Goal: Task Accomplishment & Management: Manage account settings

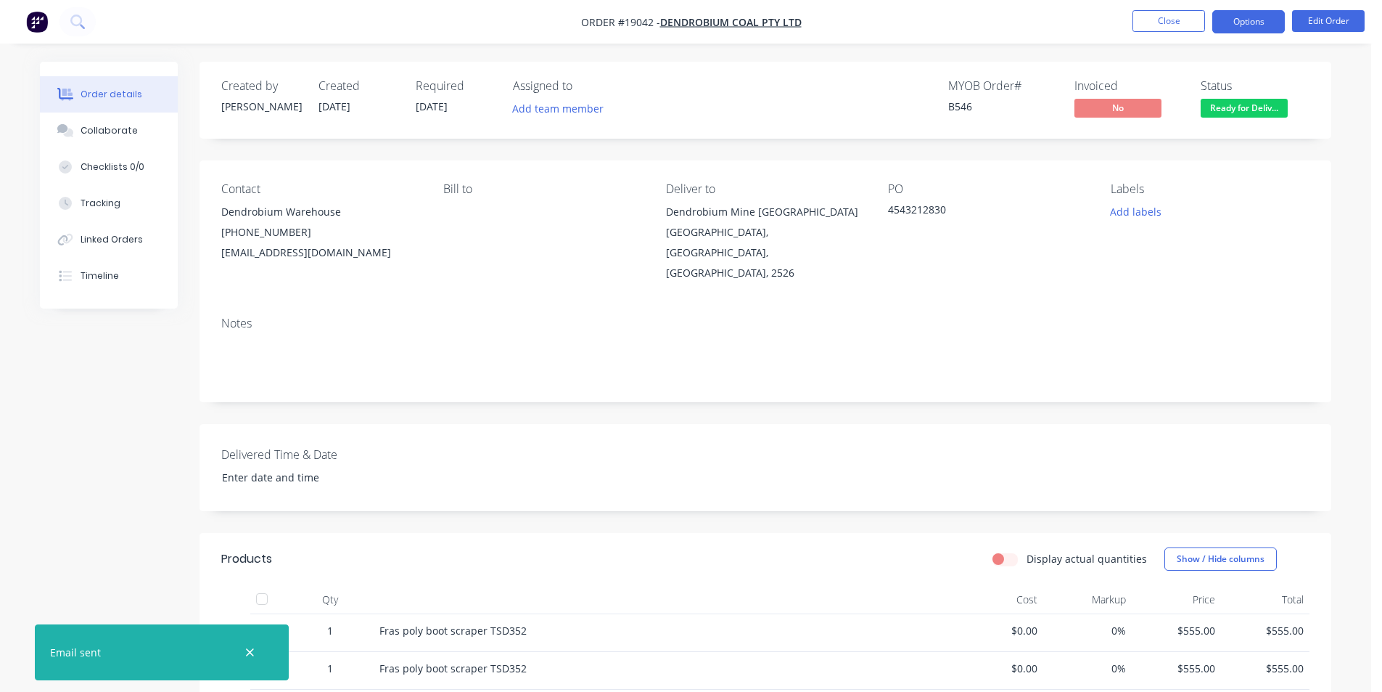
click at [1244, 27] on button "Options" at bounding box center [1249, 21] width 73 height 23
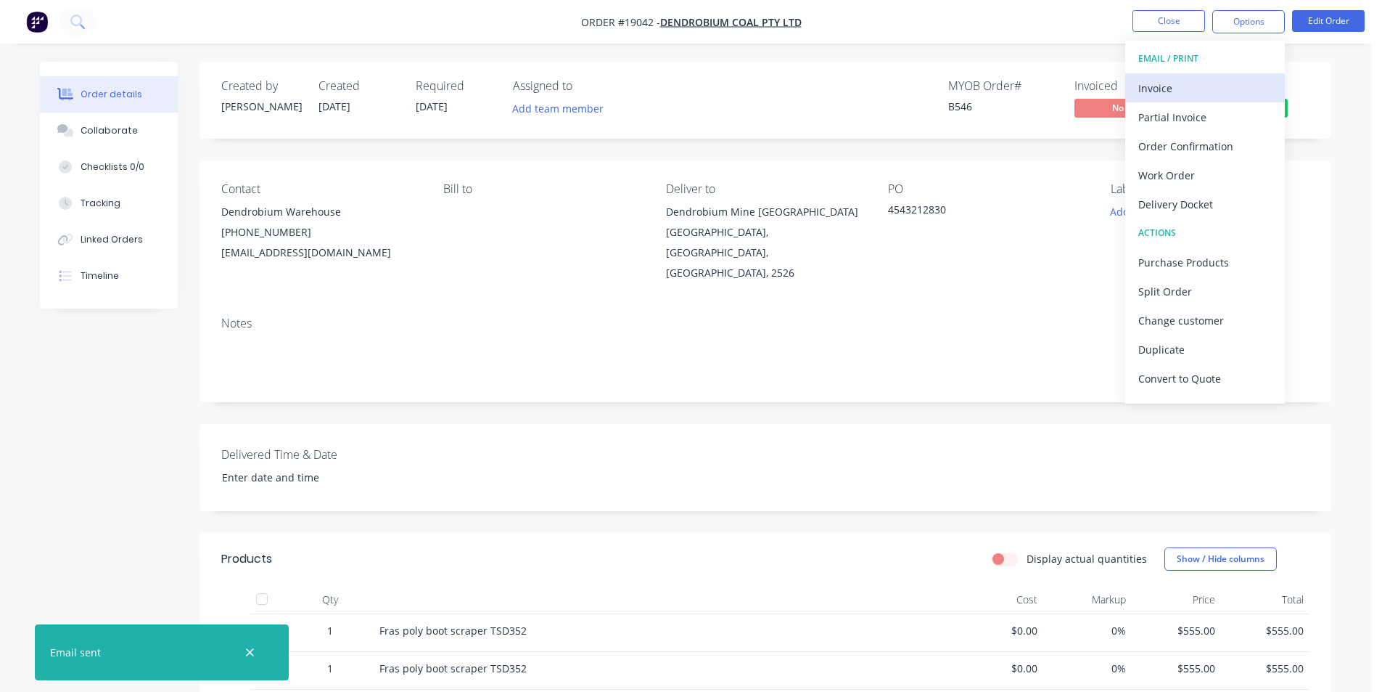
click at [1214, 89] on div "Invoice" at bounding box center [1206, 88] width 134 height 21
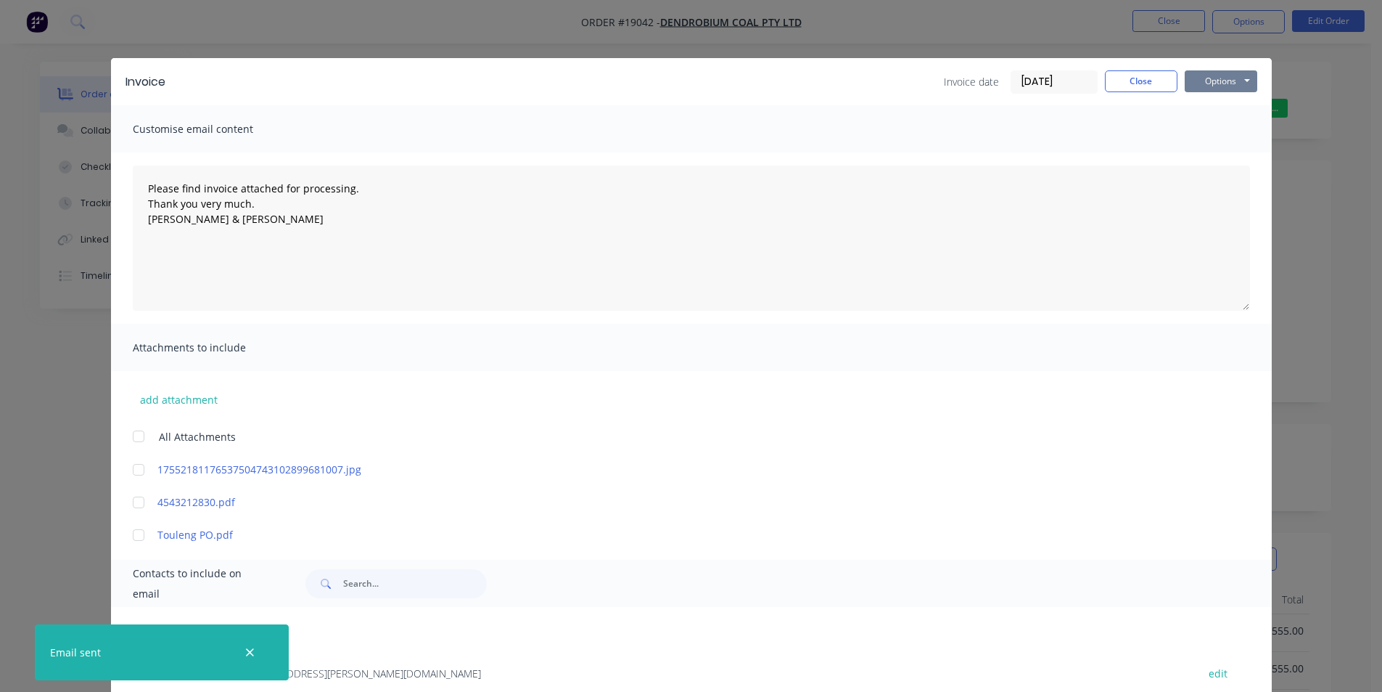
click at [1231, 85] on button "Options" at bounding box center [1221, 81] width 73 height 22
click at [1239, 141] on button "Print" at bounding box center [1231, 131] width 93 height 24
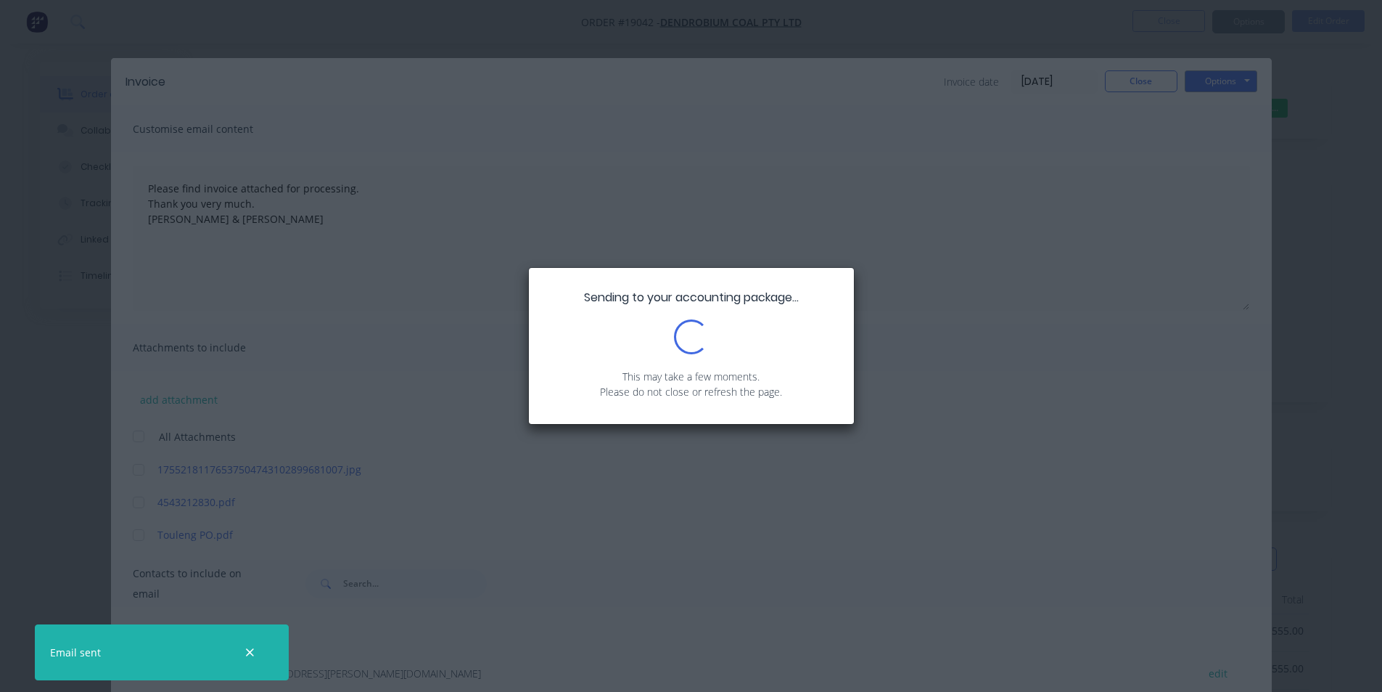
type textarea "Please find invoice attached for processing. Thank you very much. [PERSON_NAME]…"
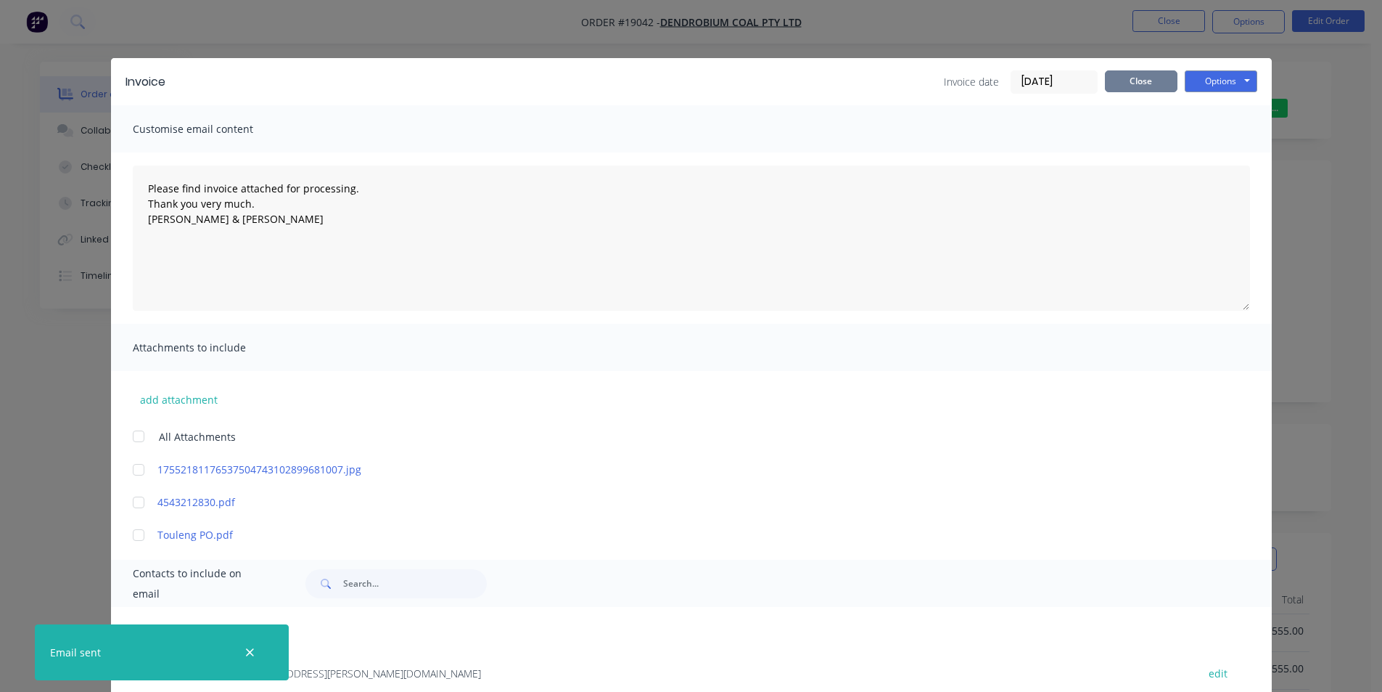
click at [1150, 84] on button "Close" at bounding box center [1141, 81] width 73 height 22
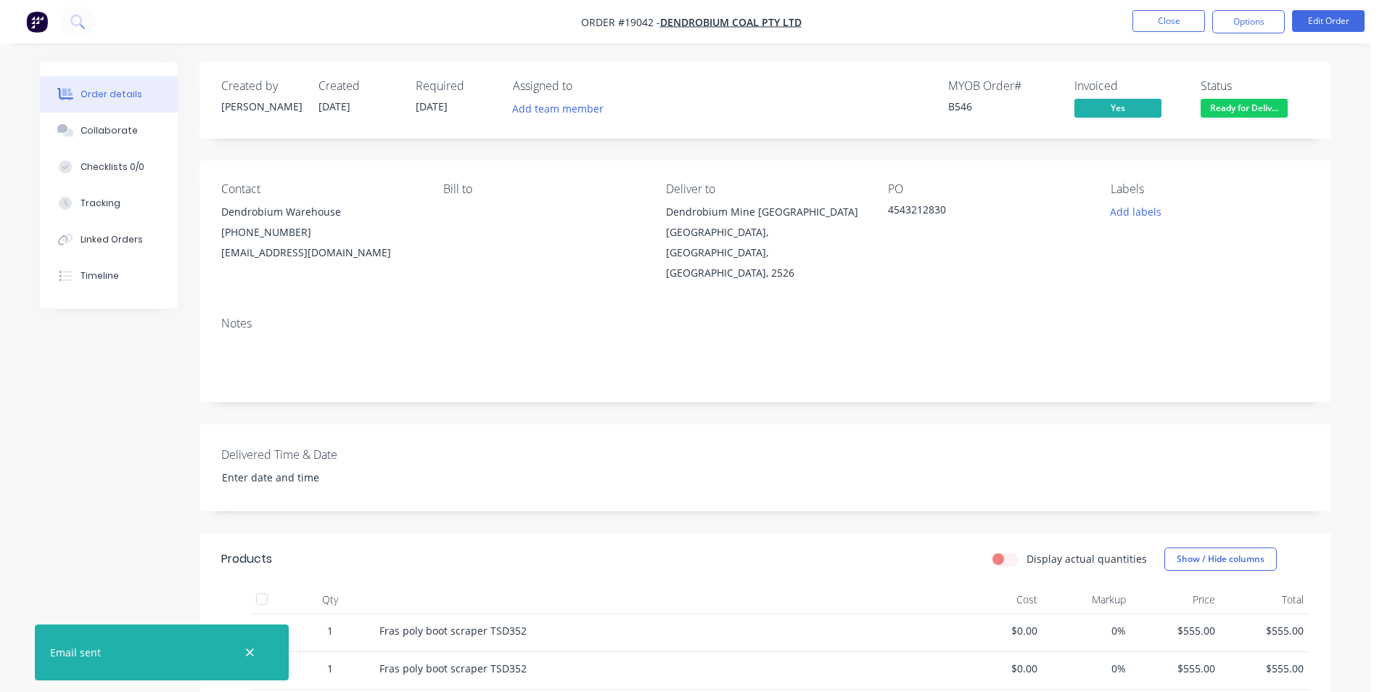
click at [1255, 115] on span "Ready for Deliv..." at bounding box center [1244, 108] width 87 height 18
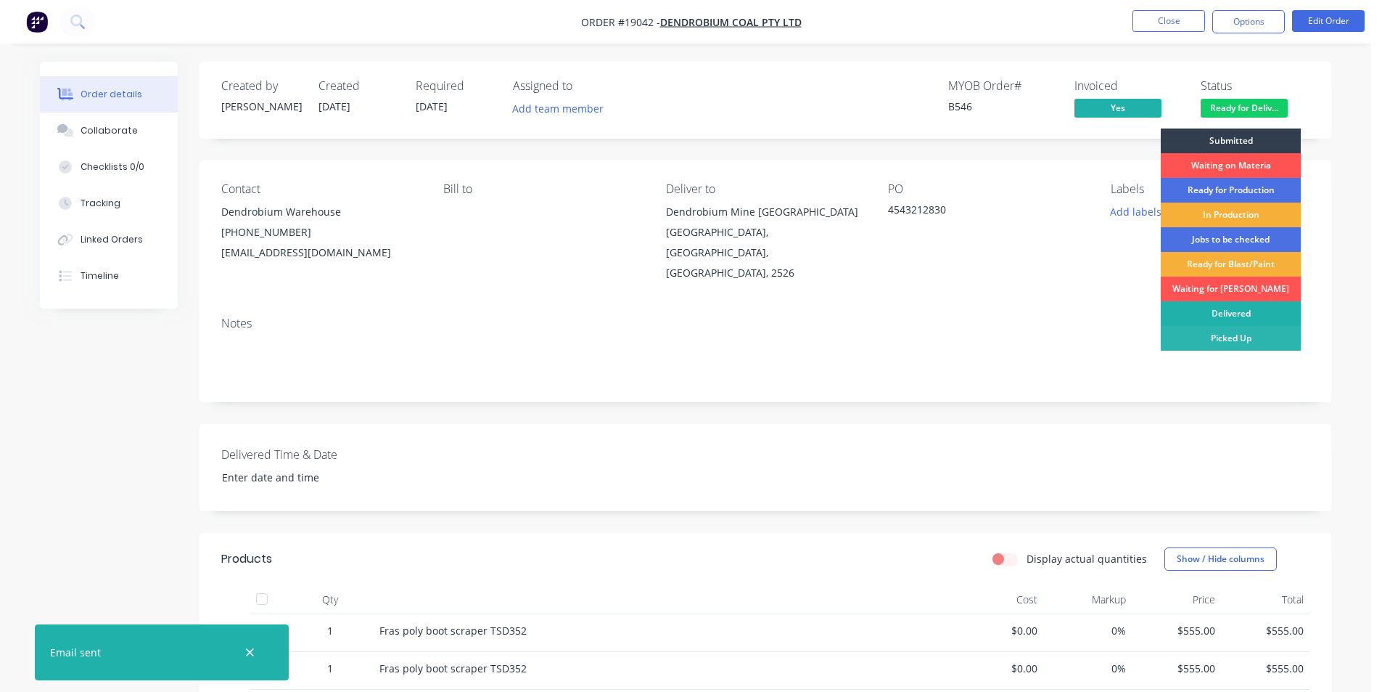
click at [1226, 311] on div "Delivered" at bounding box center [1231, 313] width 140 height 25
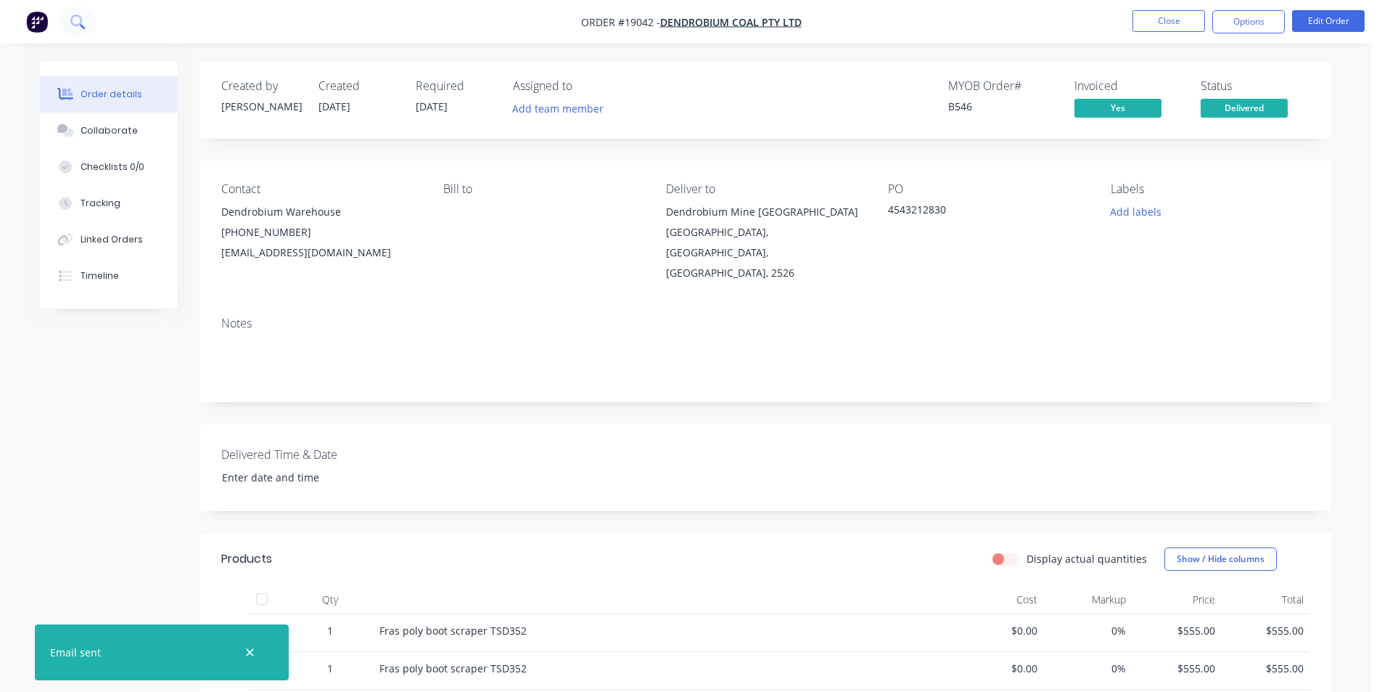
click at [91, 20] on button at bounding box center [78, 21] width 36 height 29
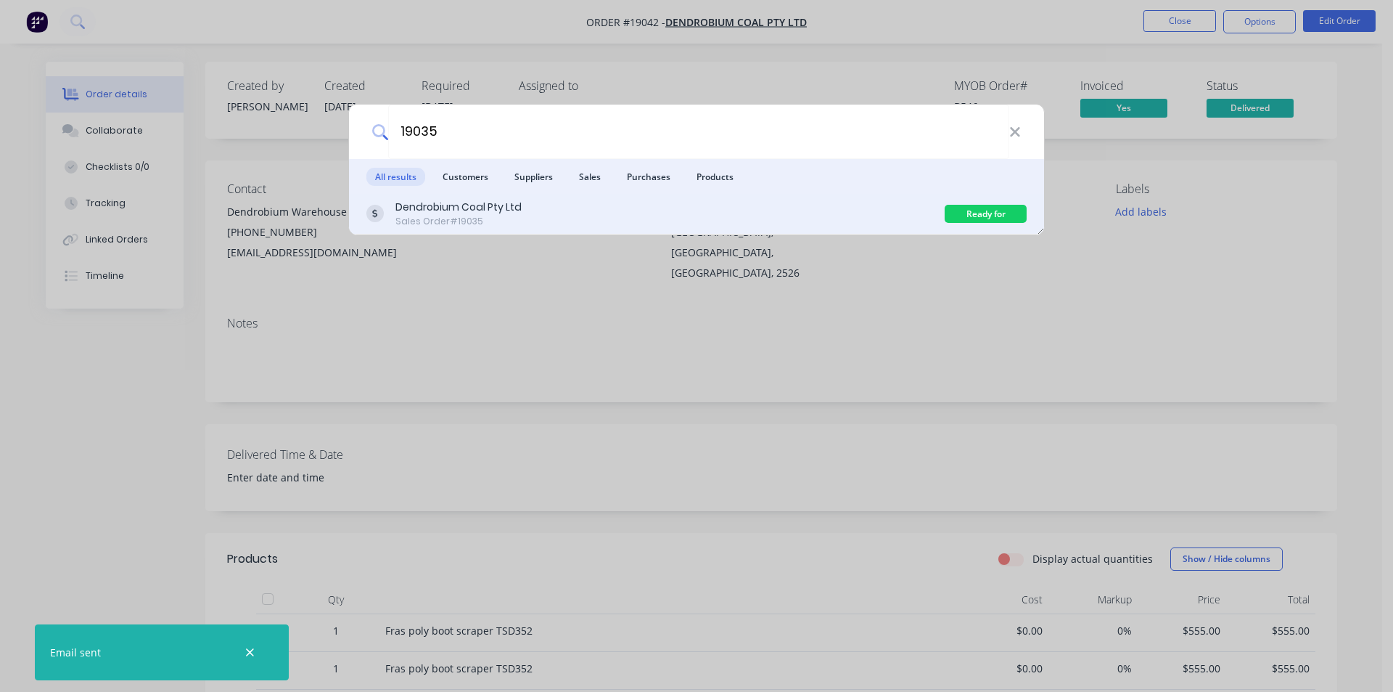
type input "19035"
click at [543, 209] on div "Dendrobium Coal Pty Ltd Sales Order #19035" at bounding box center [655, 214] width 578 height 28
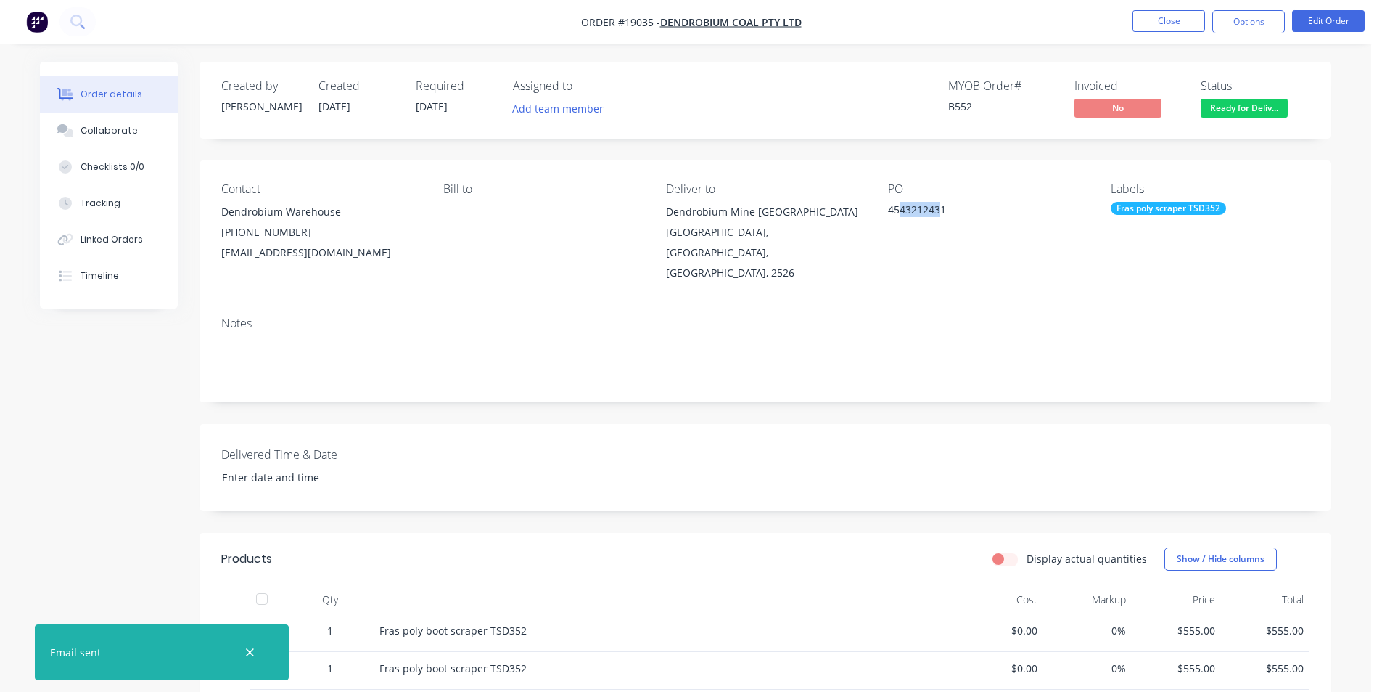
drag, startPoint x: 943, startPoint y: 210, endPoint x: 903, endPoint y: 213, distance: 40.0
click at [903, 213] on div "4543212431" at bounding box center [978, 212] width 181 height 20
click at [881, 213] on div "Contact Dendrobium Warehouse [PHONE_NUMBER] [EMAIL_ADDRESS][DOMAIN_NAME] Bill t…" at bounding box center [766, 232] width 1132 height 144
drag, startPoint x: 892, startPoint y: 208, endPoint x: 943, endPoint y: 208, distance: 50.8
click at [943, 208] on div "4543212431" at bounding box center [978, 212] width 181 height 20
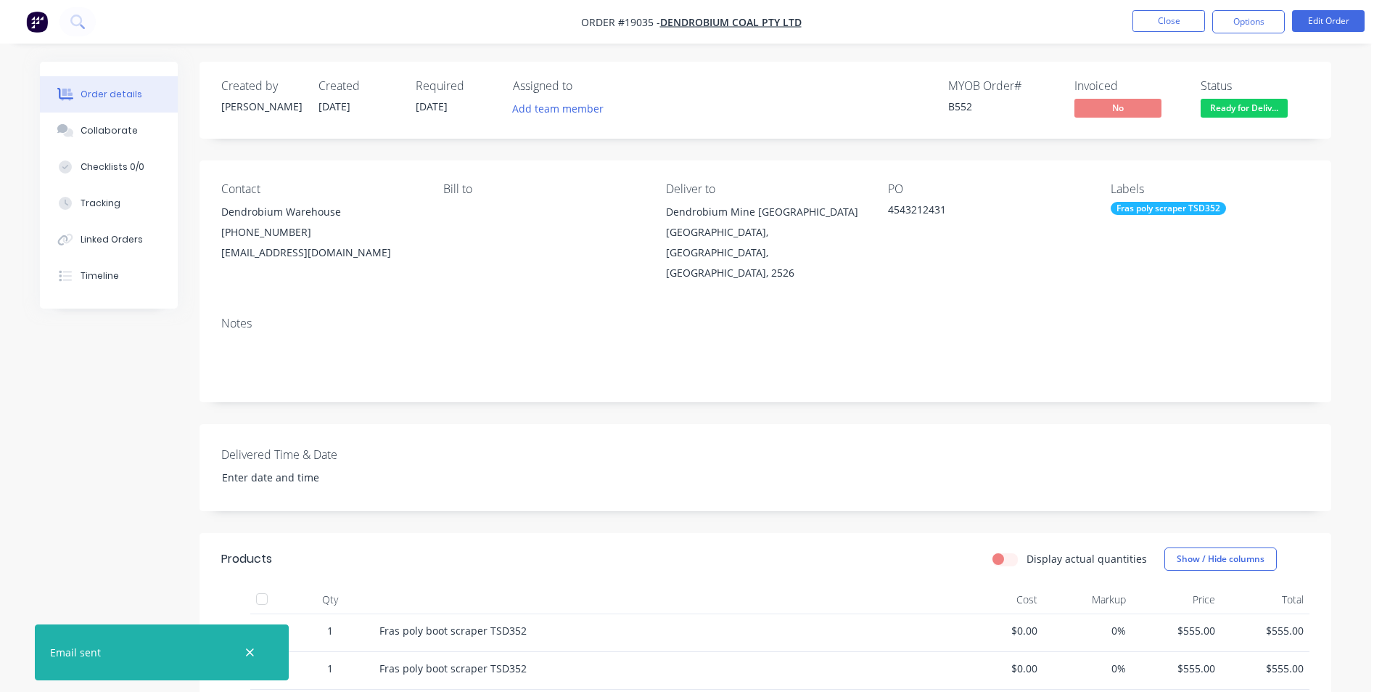
click at [964, 210] on div "4543212431" at bounding box center [978, 212] width 181 height 20
drag, startPoint x: 949, startPoint y: 209, endPoint x: 887, endPoint y: 208, distance: 62.4
click at [887, 208] on div "Contact Dendrobium Warehouse [PHONE_NUMBER] [EMAIL_ADDRESS][DOMAIN_NAME] Bill t…" at bounding box center [766, 232] width 1132 height 144
copy div "4543212431"
click at [1241, 30] on button "Options" at bounding box center [1249, 21] width 73 height 23
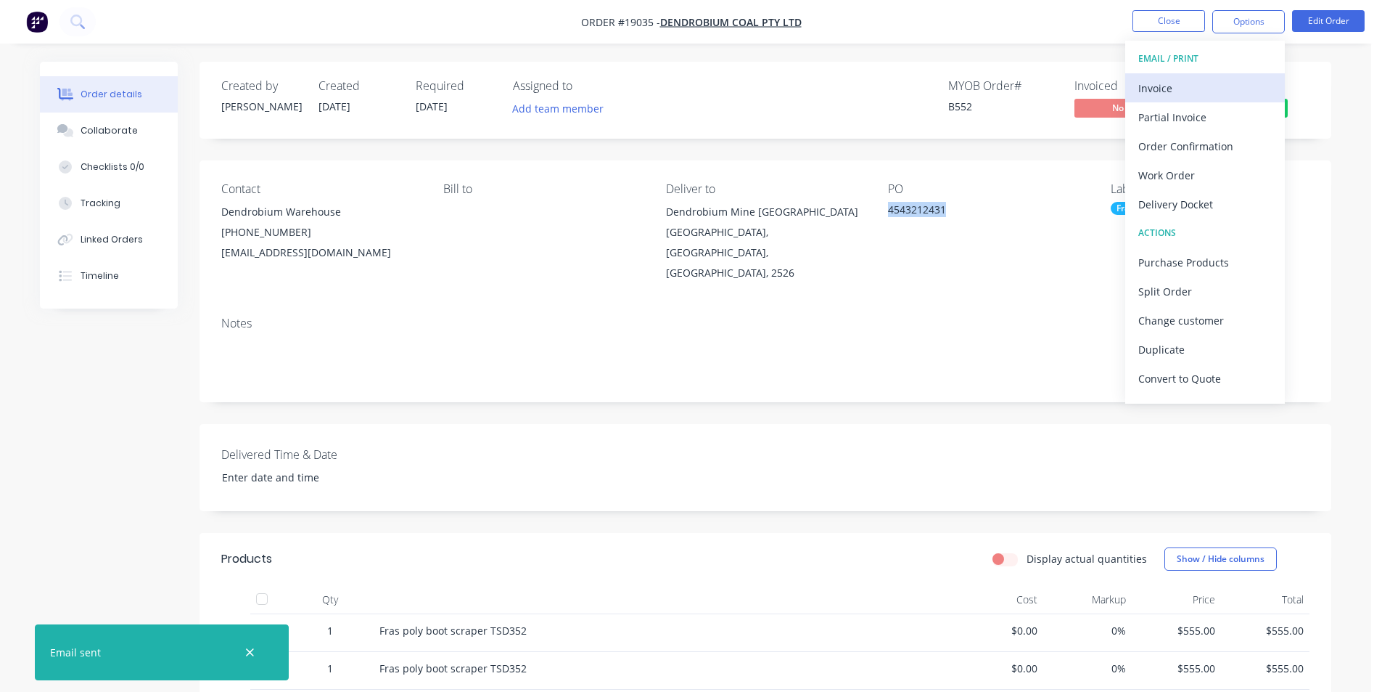
click at [1182, 89] on div "Invoice" at bounding box center [1206, 88] width 134 height 21
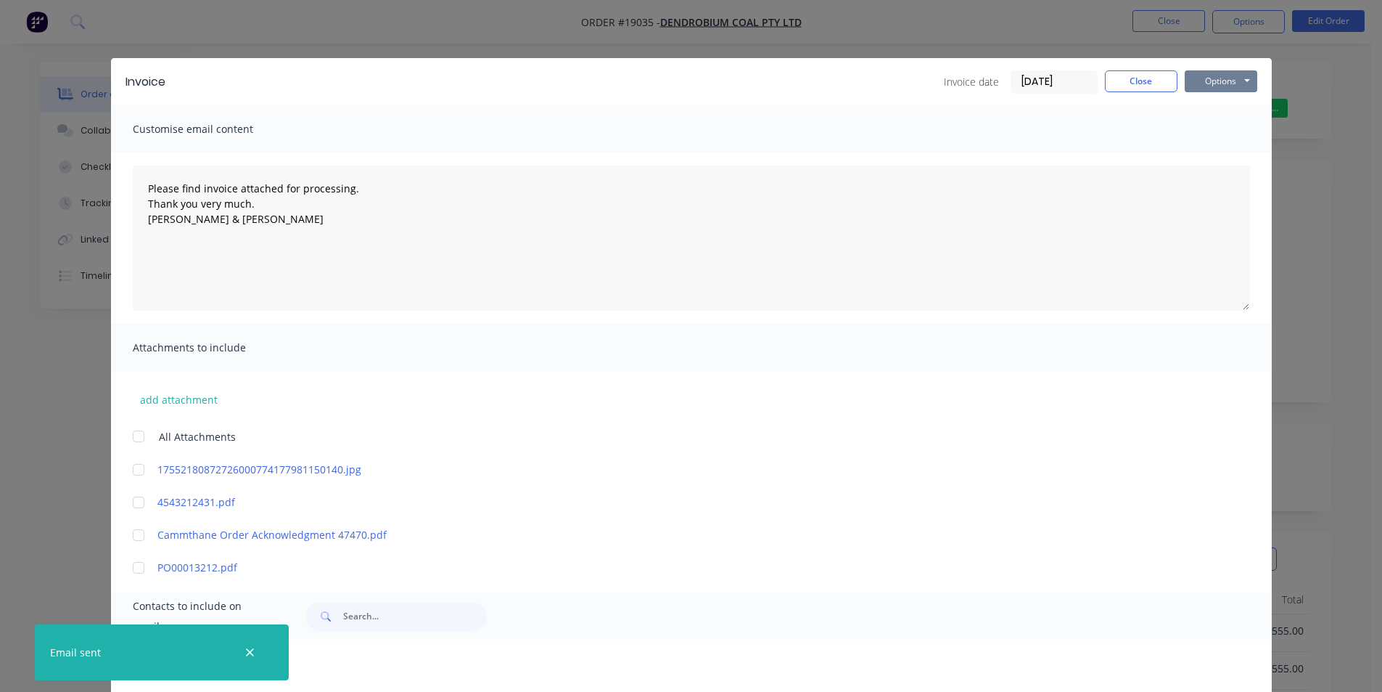
click at [1215, 88] on button "Options" at bounding box center [1221, 81] width 73 height 22
click at [1236, 134] on button "Print" at bounding box center [1231, 131] width 93 height 24
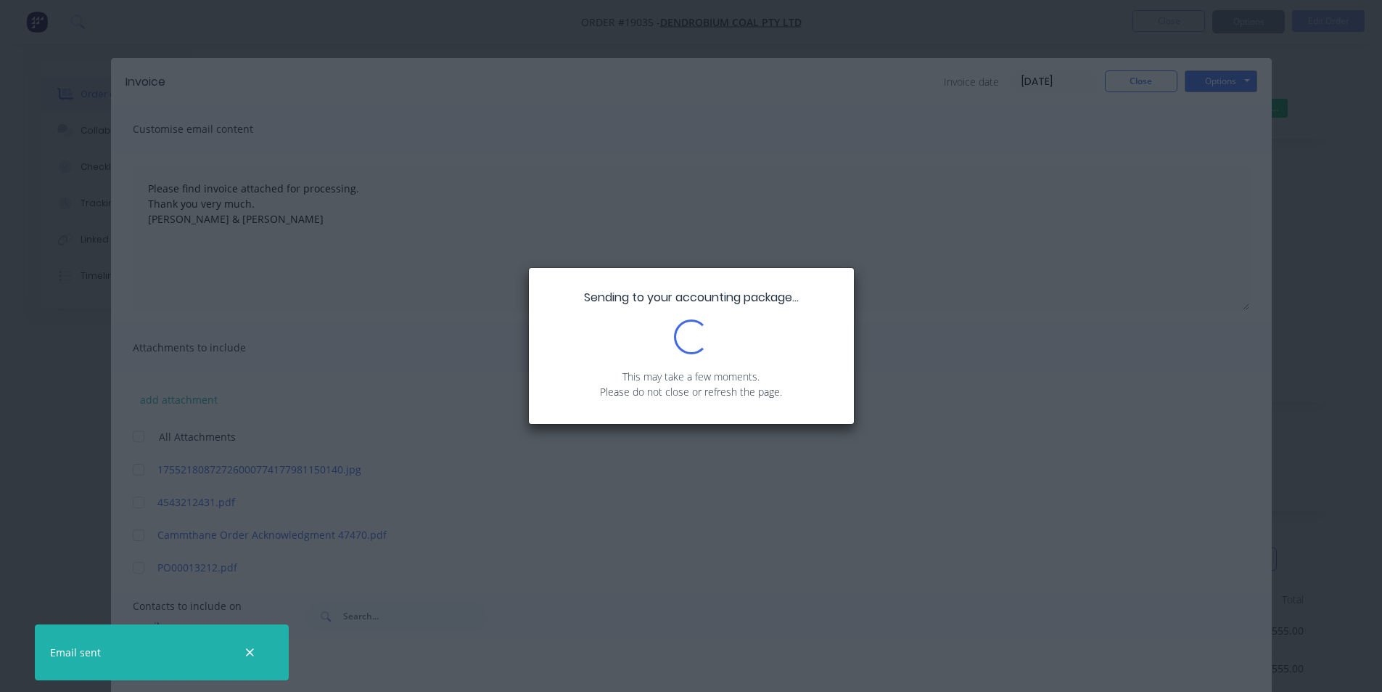
type textarea "Please find invoice attached for processing. Thank you very much. [PERSON_NAME]…"
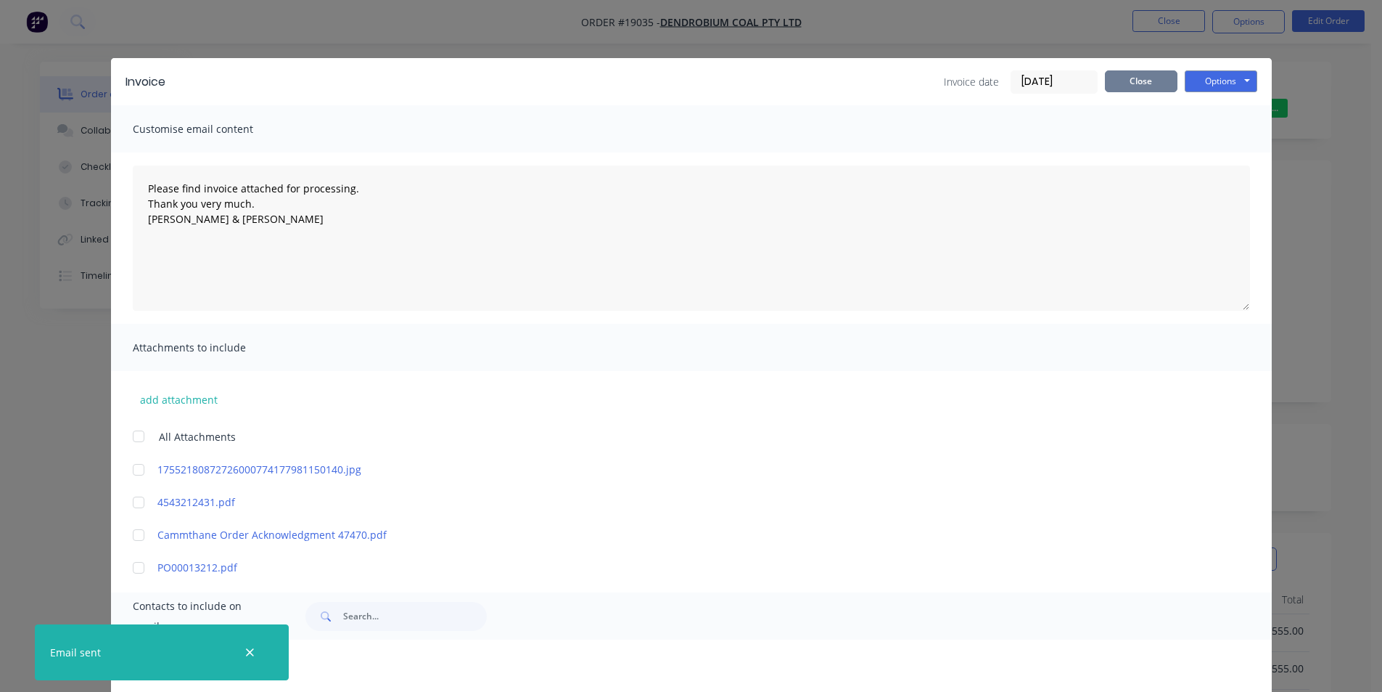
click at [1142, 72] on button "Close" at bounding box center [1141, 81] width 73 height 22
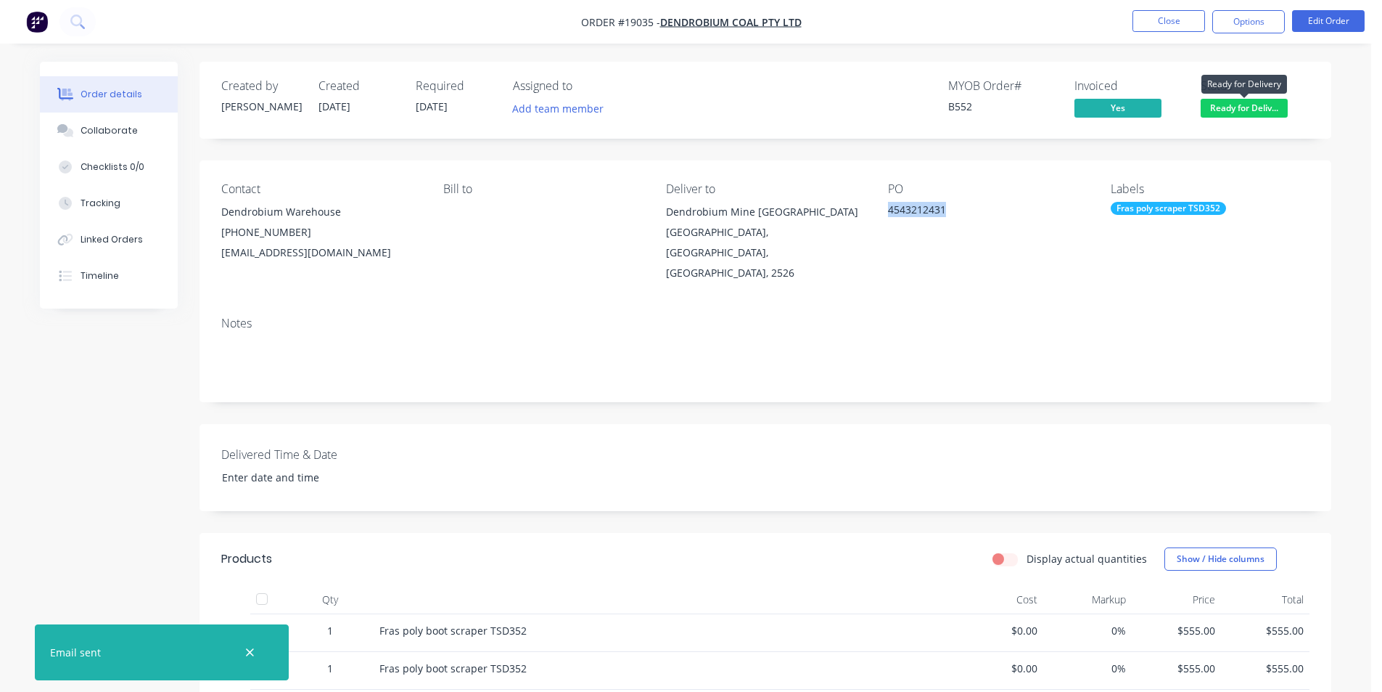
click at [1236, 110] on span "Ready for Deliv..." at bounding box center [1244, 108] width 87 height 18
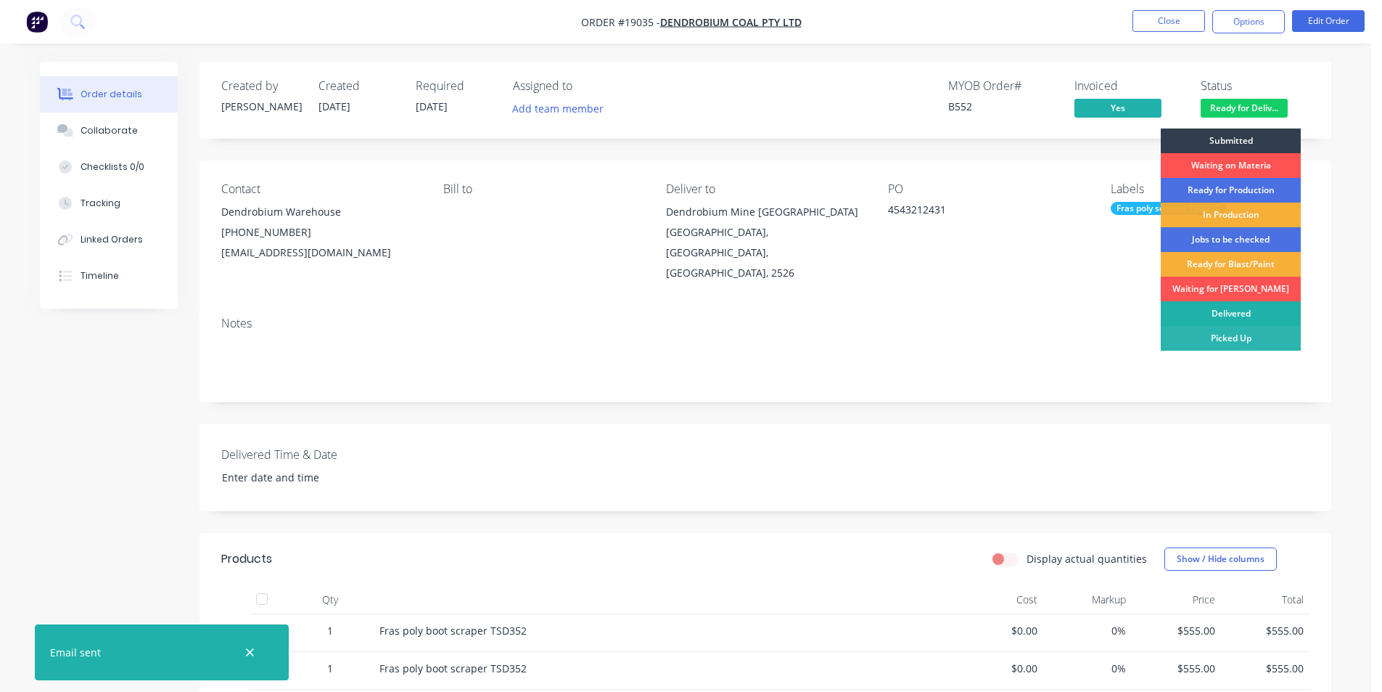
click at [1228, 319] on div "Delivered" at bounding box center [1231, 313] width 140 height 25
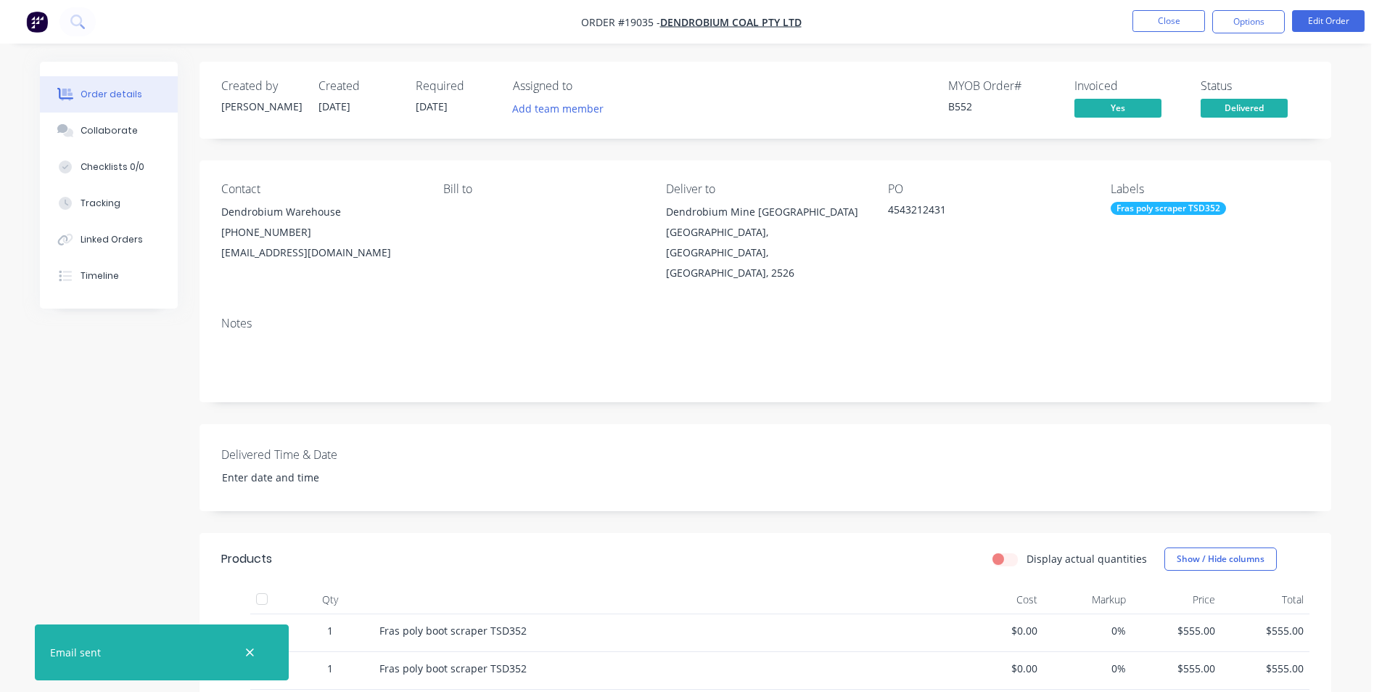
click at [33, 20] on img "button" at bounding box center [37, 22] width 22 height 22
